Goal: Go to known website: Access a specific website the user already knows

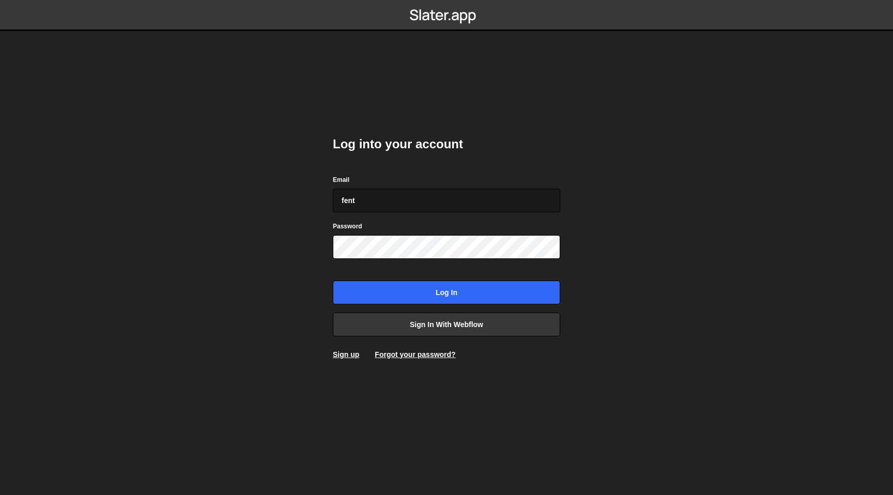
type input "[EMAIL_ADDRESS][DOMAIN_NAME]"
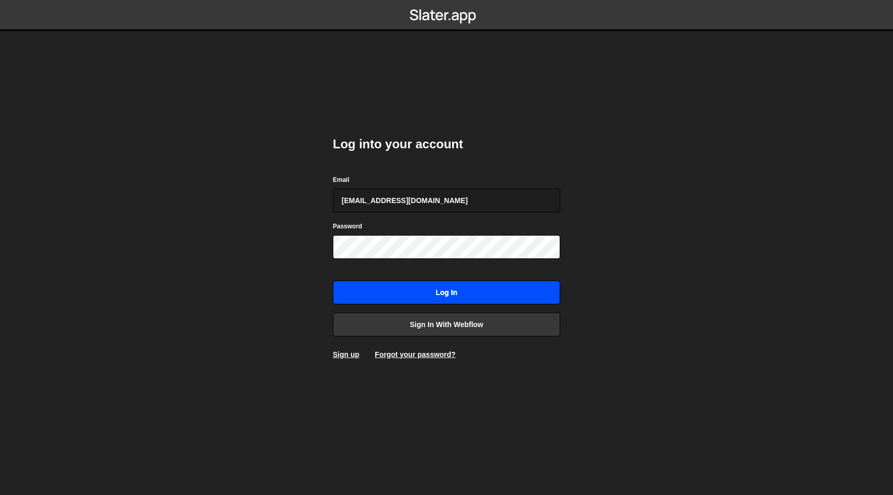
click at [445, 287] on input "Log in" at bounding box center [446, 293] width 227 height 24
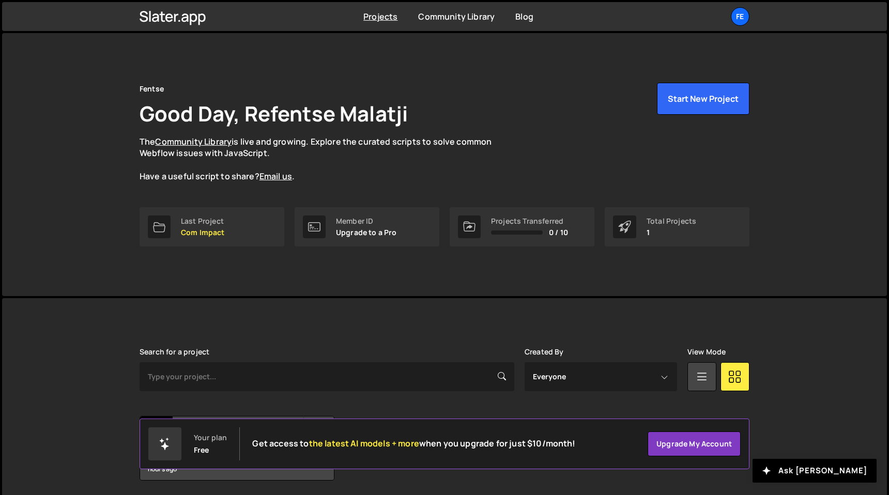
scroll to position [37, 0]
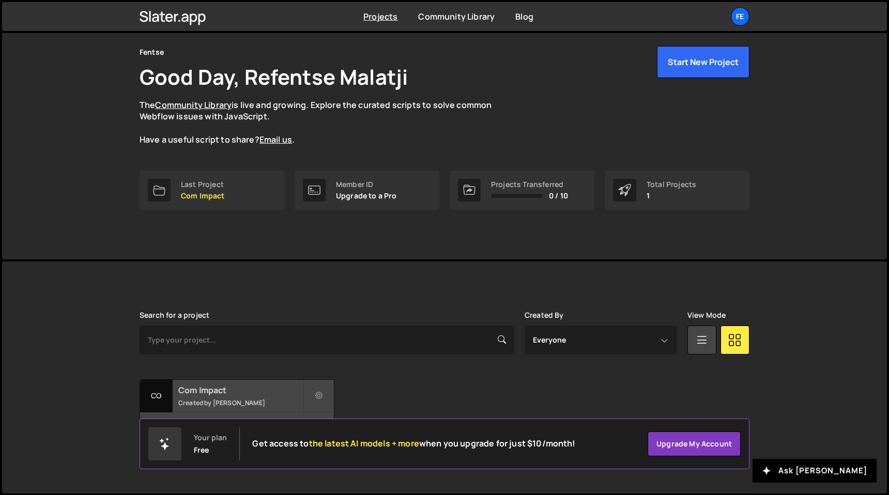
click at [239, 398] on small "Created by Refentse Malatji" at bounding box center [240, 402] width 125 height 9
